Goal: Check status: Check status

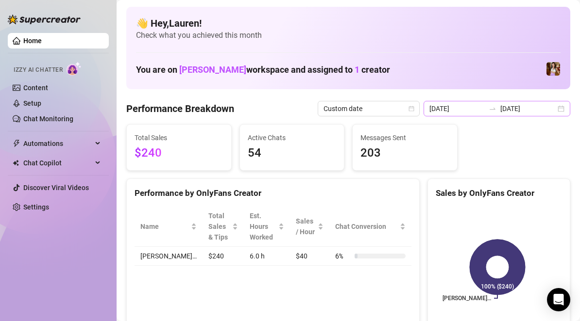
click at [467, 115] on div "[DATE] [DATE]" at bounding box center [496, 109] width 147 height 16
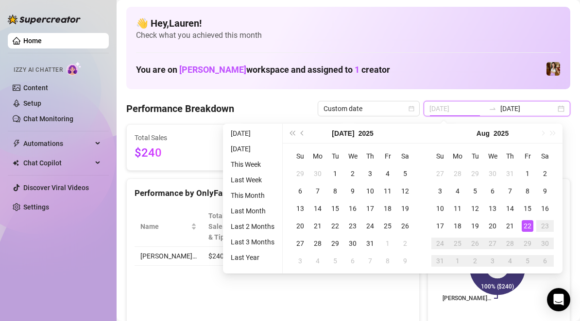
type input "[DATE]"
click at [531, 227] on div "22" at bounding box center [527, 226] width 12 height 12
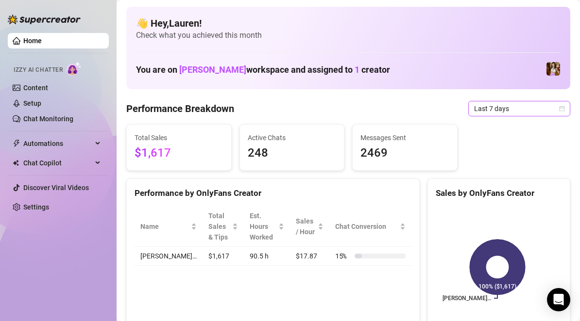
click at [559, 109] on icon "calendar" at bounding box center [562, 109] width 6 height 6
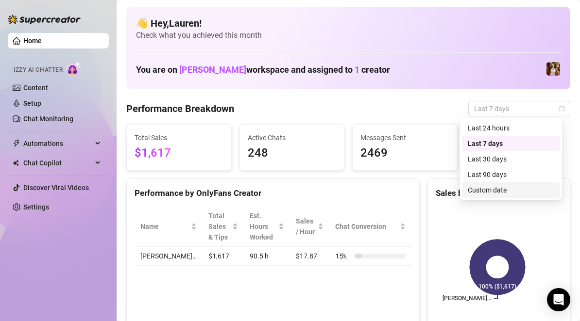
click at [516, 195] on div "Custom date" at bounding box center [511, 190] width 86 height 11
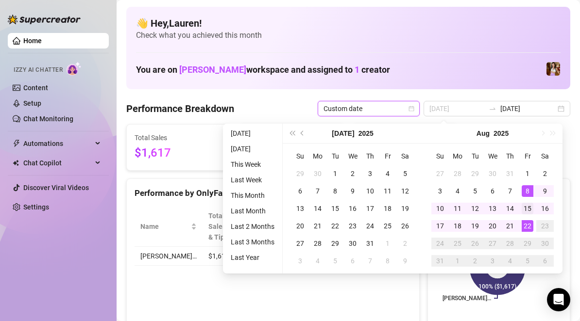
type input "[DATE]"
click at [528, 214] on div "15" at bounding box center [527, 209] width 12 height 12
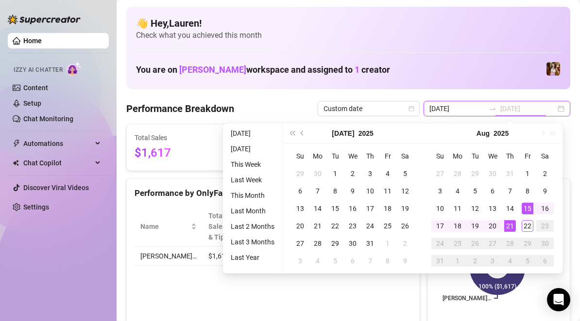
type input "[DATE]"
click at [511, 224] on div "21" at bounding box center [510, 226] width 12 height 12
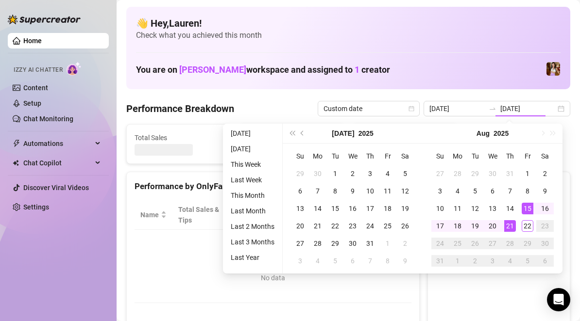
type input "[DATE]"
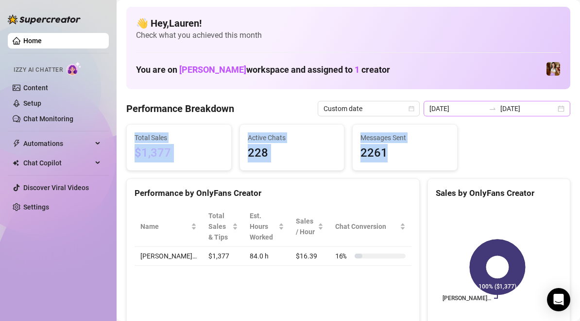
drag, startPoint x: 518, startPoint y: 165, endPoint x: 555, endPoint y: 112, distance: 64.9
click at [555, 112] on div "[DATE] [DATE]" at bounding box center [496, 109] width 147 height 16
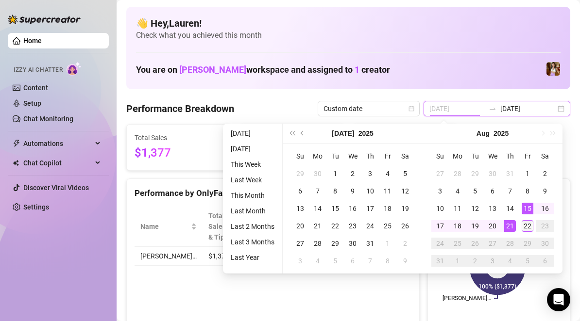
type input "[DATE]"
click at [527, 225] on div "22" at bounding box center [527, 226] width 12 height 12
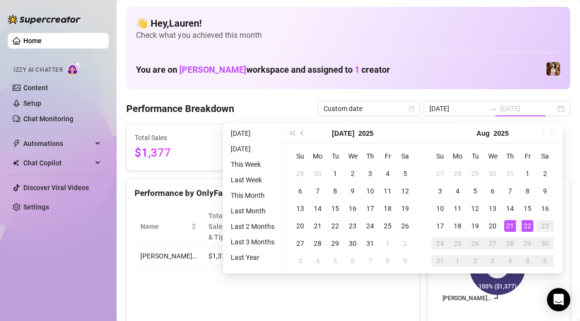
click at [527, 225] on div "22" at bounding box center [527, 226] width 12 height 12
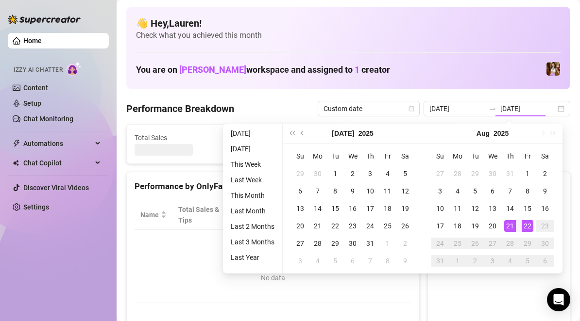
type input "[DATE]"
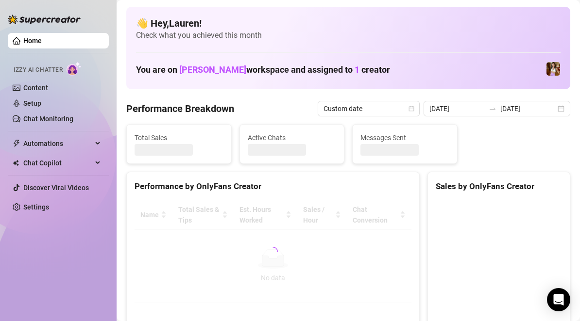
click at [527, 225] on canvas at bounding box center [497, 274] width 123 height 146
